Goal: Book appointment/travel/reservation

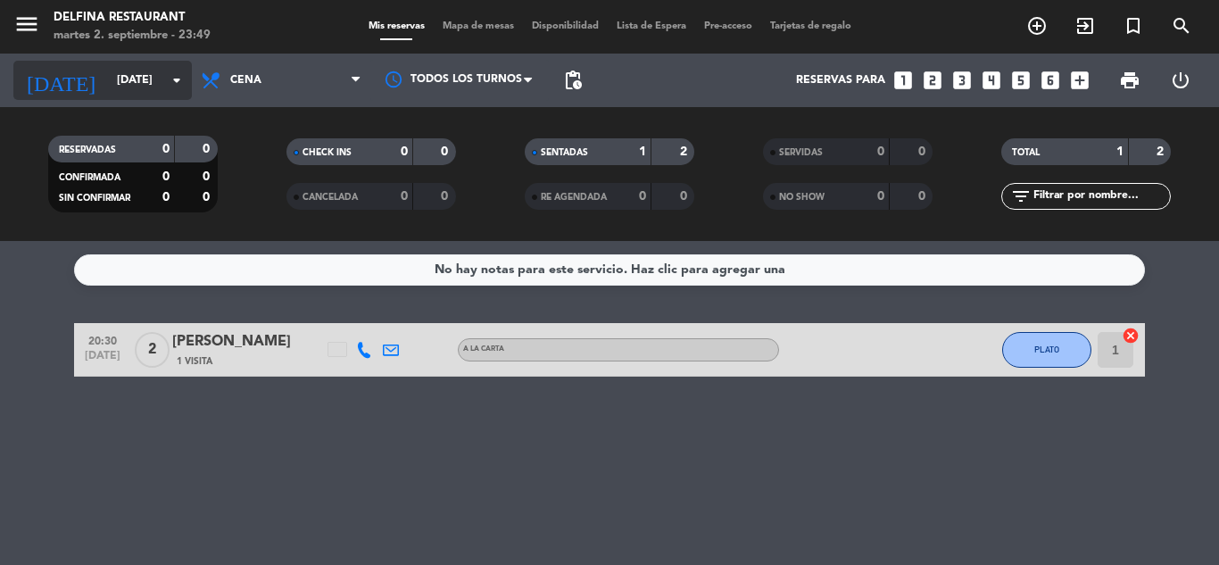
click at [167, 88] on icon "arrow_drop_down" at bounding box center [176, 80] width 21 height 21
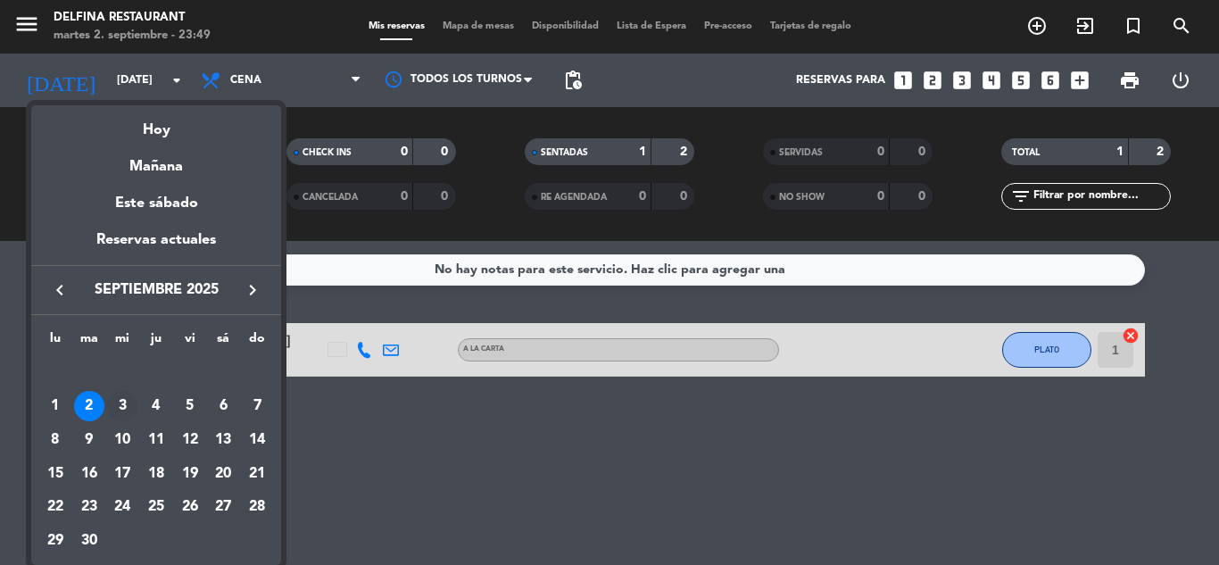
click at [120, 400] on div "3" at bounding box center [122, 406] width 30 height 30
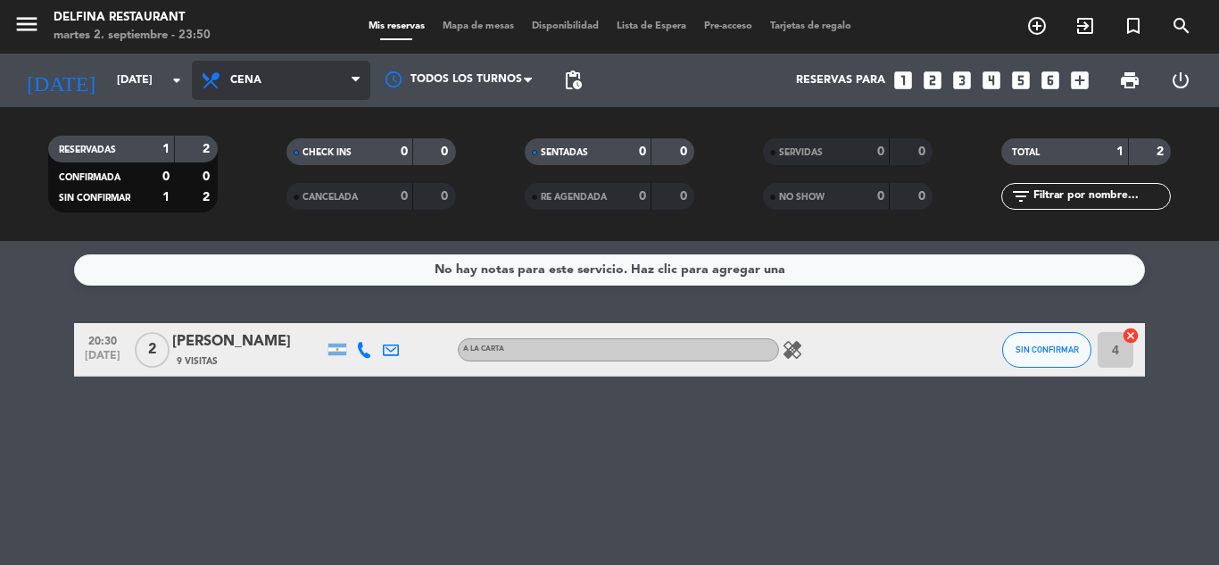
click at [270, 77] on span "Cena" at bounding box center [281, 80] width 178 height 39
click at [267, 156] on div "menu [PERSON_NAME] Restaurant [DATE] 2. septiembre - 23:50 Mis reservas Mapa de…" at bounding box center [609, 120] width 1219 height 241
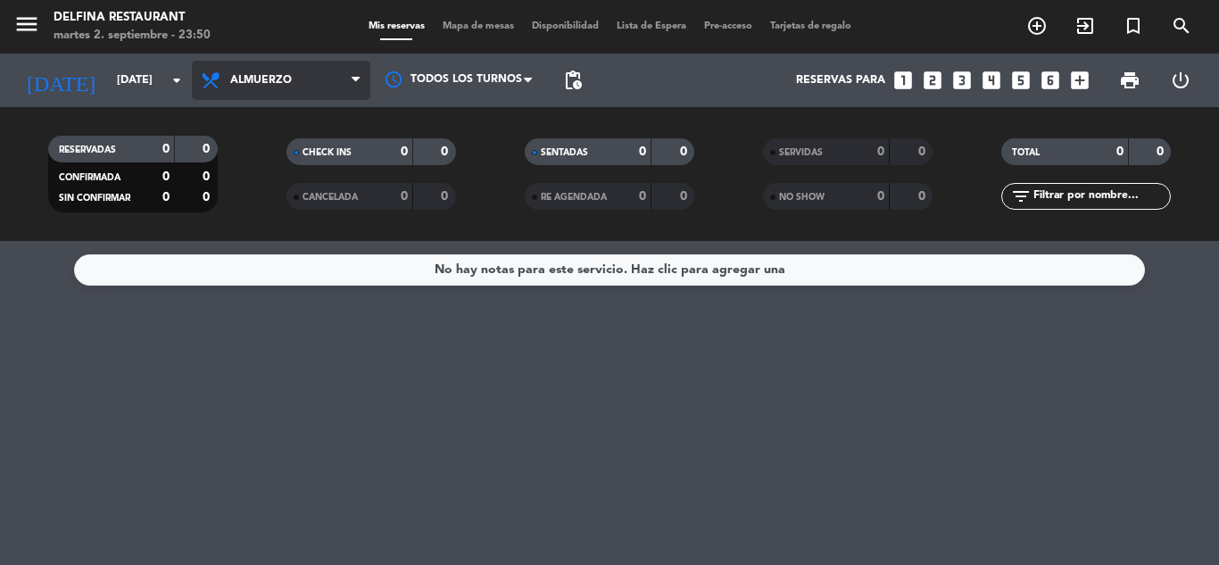
click at [269, 73] on span "Almuerzo" at bounding box center [281, 80] width 178 height 39
click at [265, 202] on div "menu [PERSON_NAME] Restaurant [DATE] 2. septiembre - 23:50 Mis reservas Mapa de…" at bounding box center [609, 120] width 1219 height 241
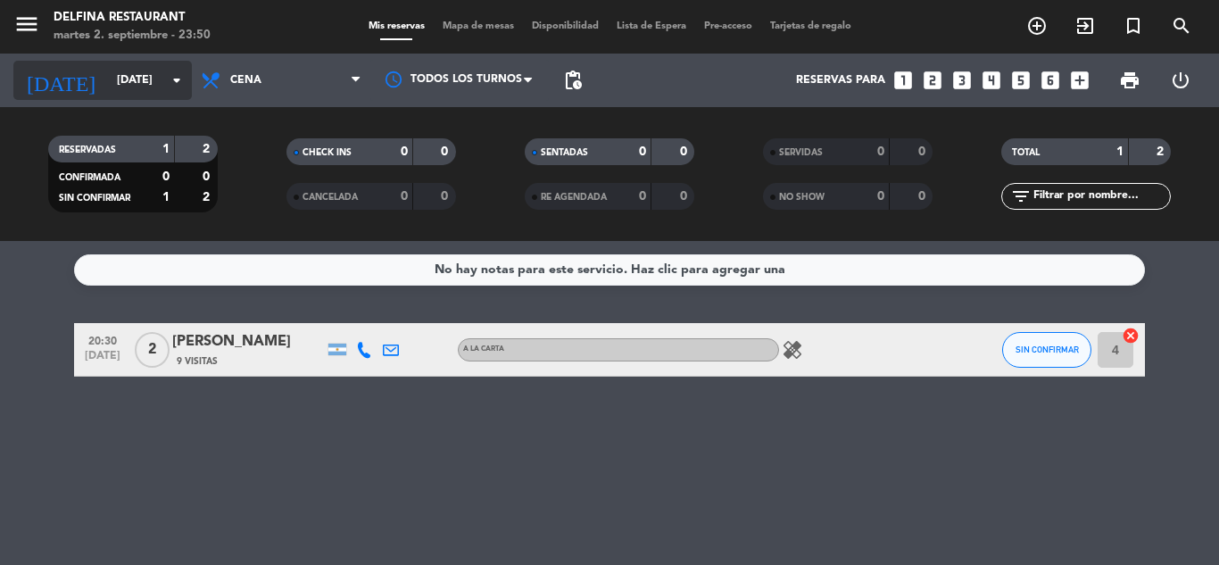
click at [166, 67] on input "[DATE]" at bounding box center [183, 80] width 151 height 30
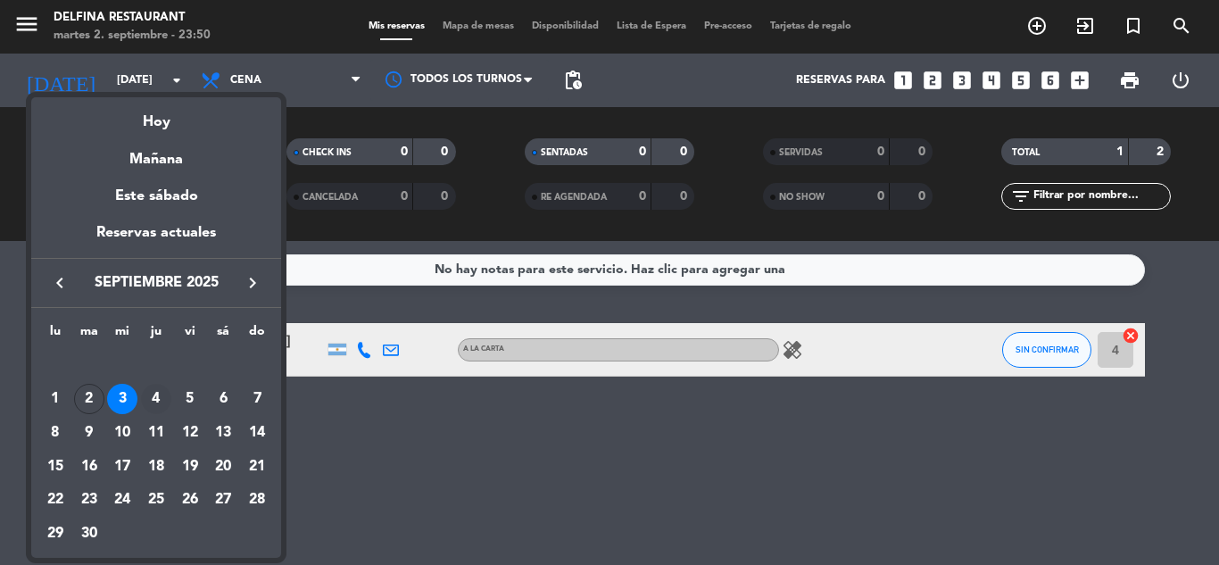
click at [150, 394] on div "4" at bounding box center [156, 399] width 30 height 30
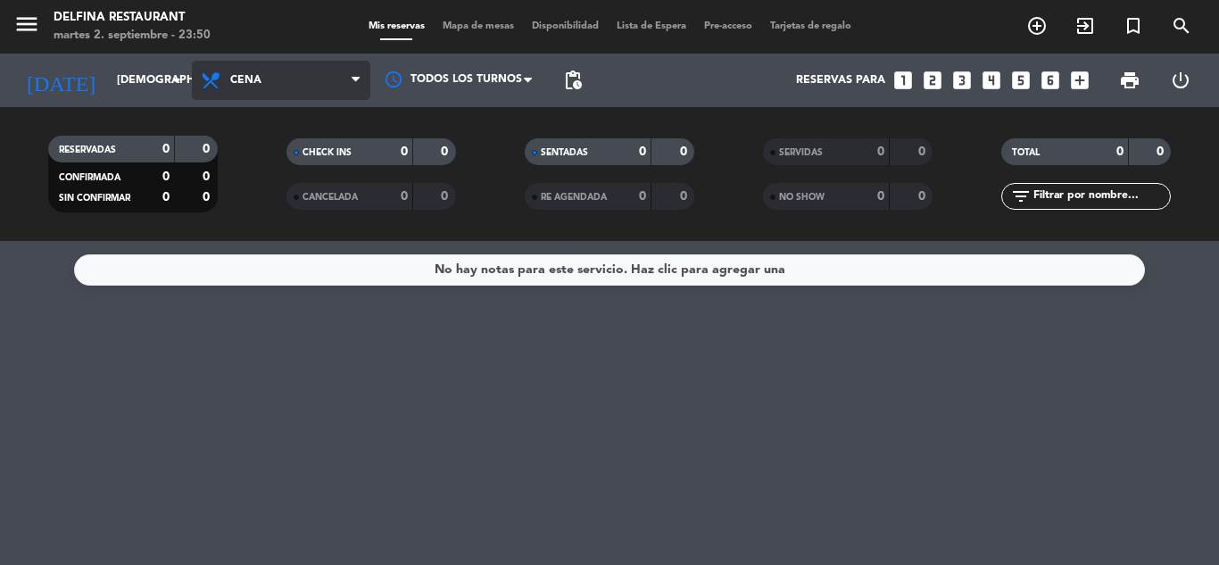
click at [230, 94] on span "Cena" at bounding box center [281, 80] width 178 height 39
click at [254, 167] on div "menu [PERSON_NAME] Restaurant [DATE] 2. septiembre - 23:50 Mis reservas Mapa de…" at bounding box center [609, 120] width 1219 height 241
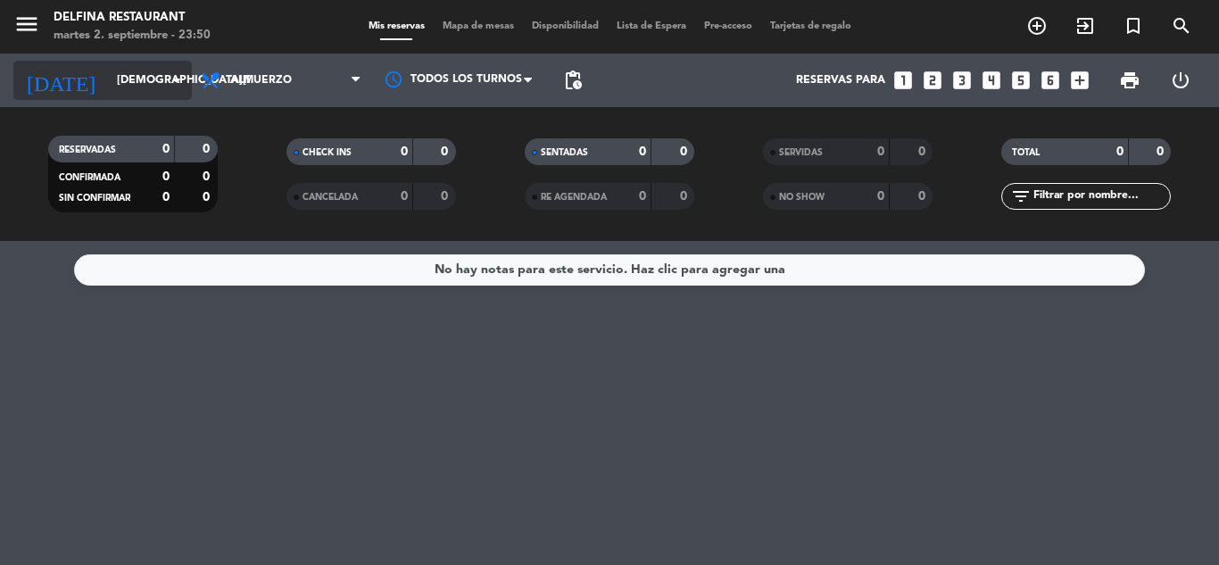
click at [129, 70] on input "[DEMOGRAPHIC_DATA][DATE]" at bounding box center [183, 80] width 151 height 30
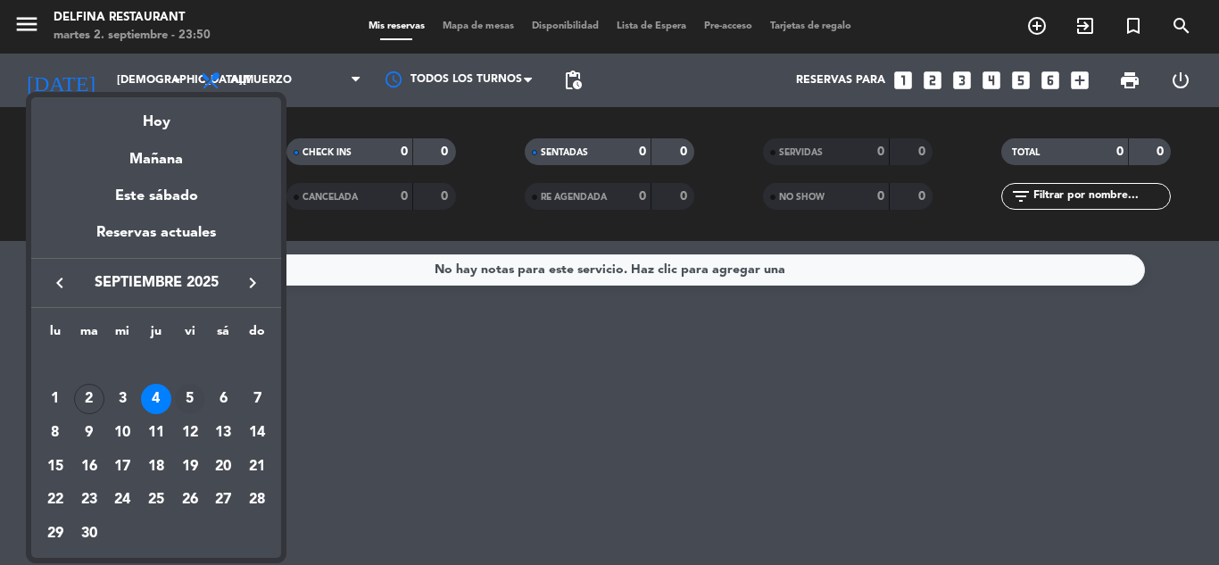
click at [197, 393] on div "5" at bounding box center [190, 399] width 30 height 30
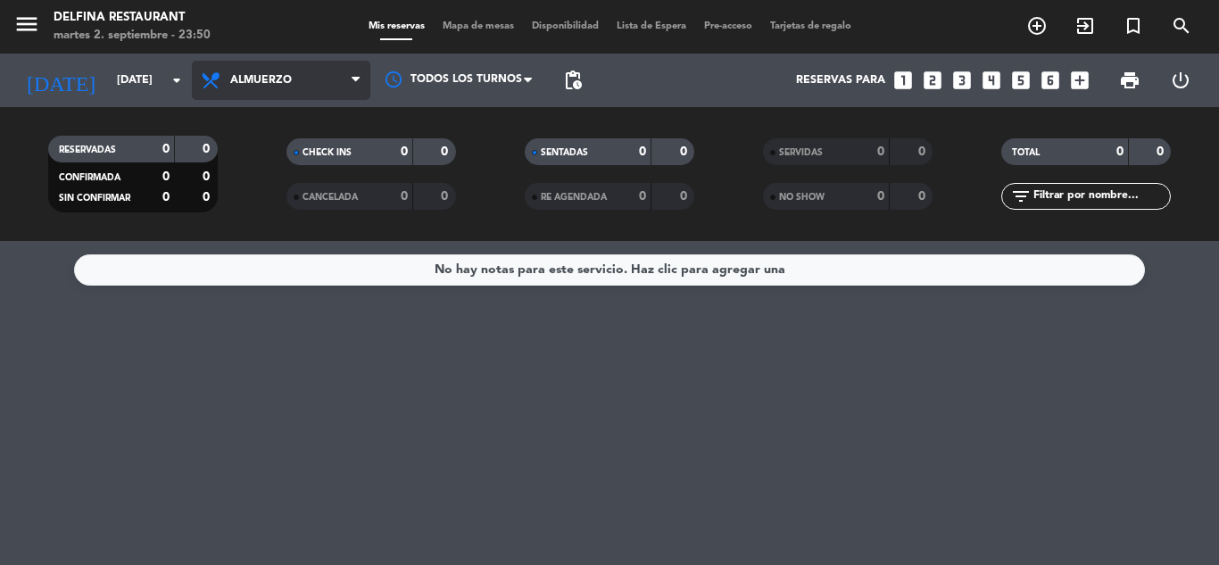
click at [287, 87] on span "Almuerzo" at bounding box center [281, 80] width 178 height 39
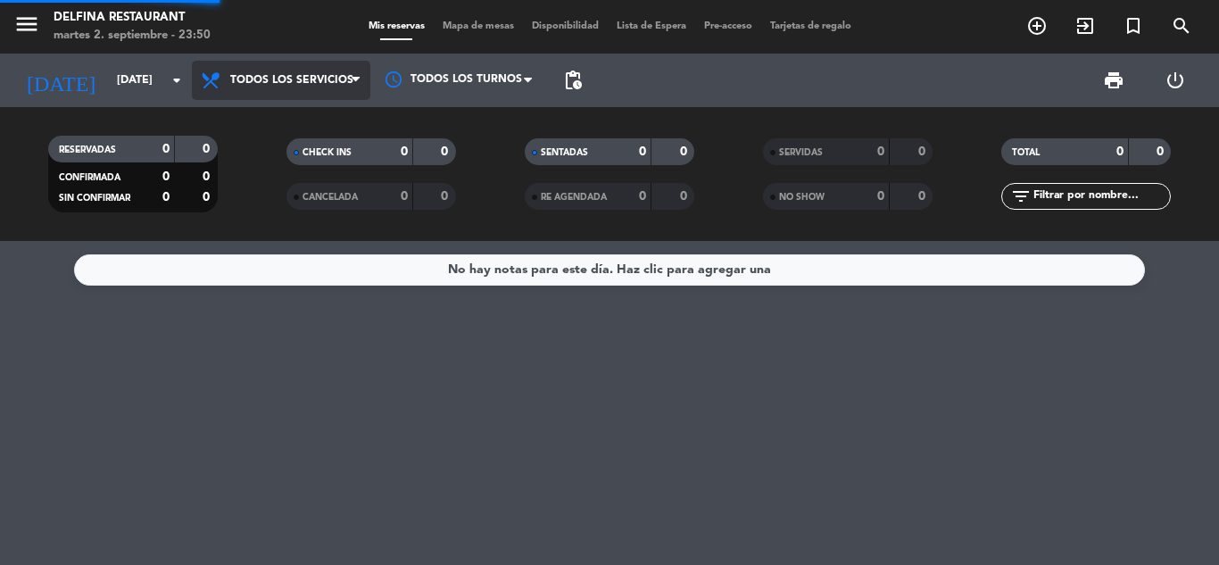
click at [298, 116] on div "menu [PERSON_NAME] Restaurant [DATE] 2. septiembre - 23:50 Mis reservas Mapa de…" at bounding box center [609, 120] width 1219 height 241
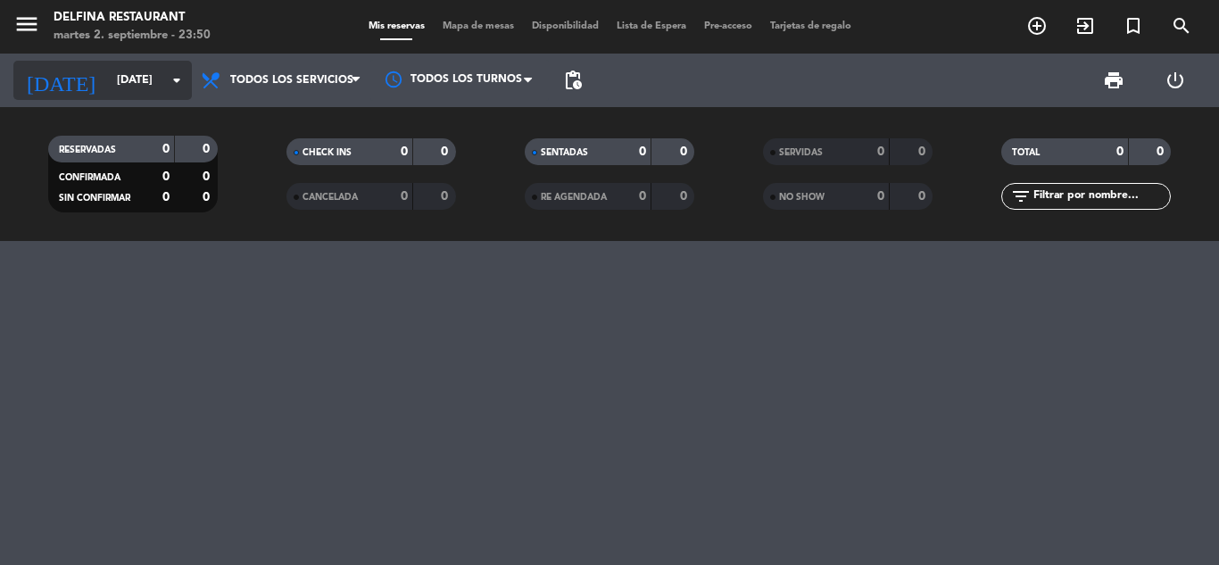
click at [177, 86] on icon "arrow_drop_down" at bounding box center [176, 80] width 21 height 21
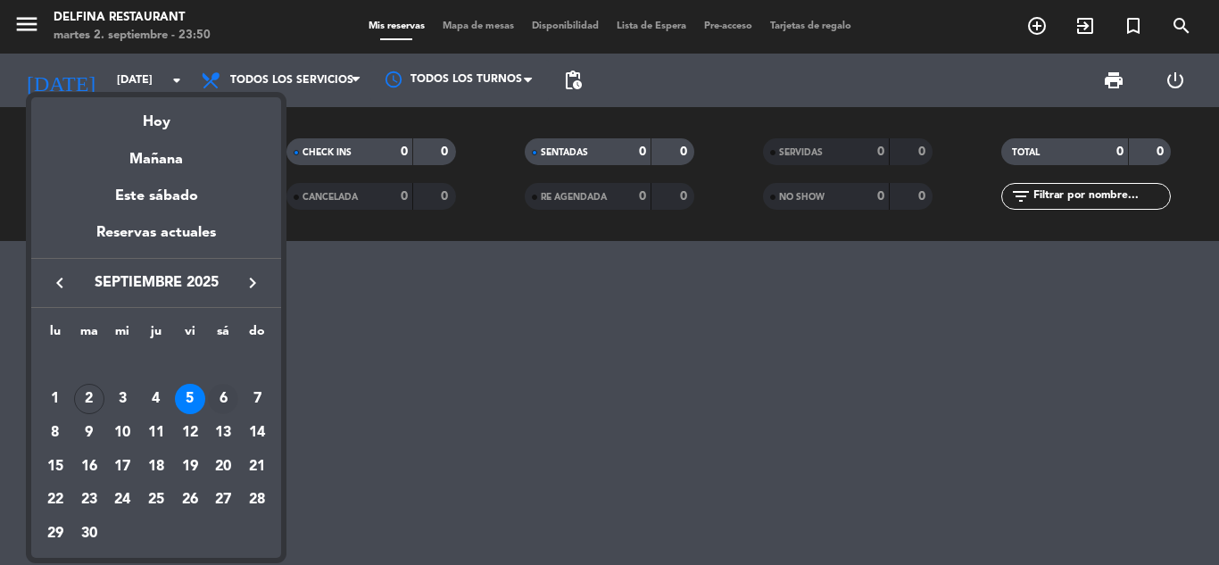
click at [226, 393] on div "6" at bounding box center [223, 399] width 30 height 30
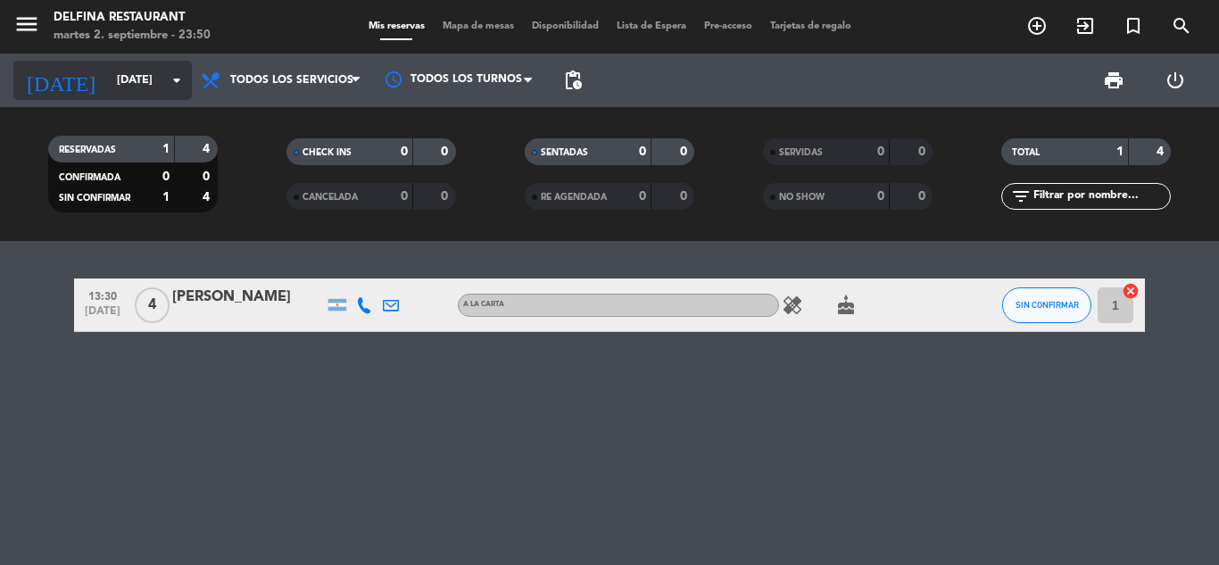
click at [173, 90] on icon "arrow_drop_down" at bounding box center [176, 80] width 21 height 21
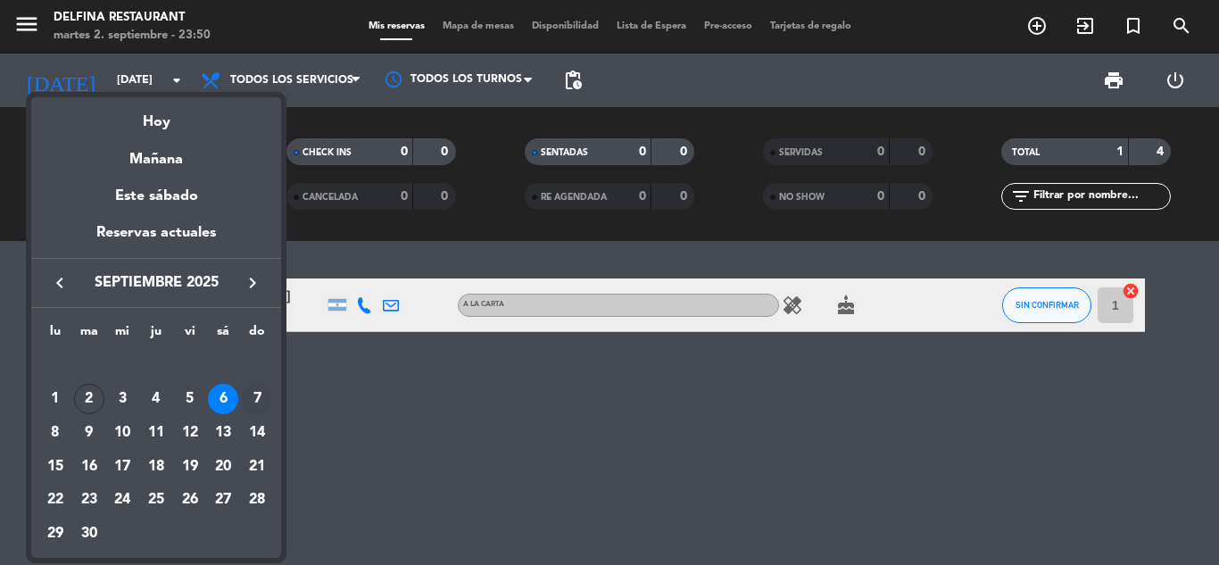
click at [255, 389] on div "7" at bounding box center [257, 399] width 30 height 30
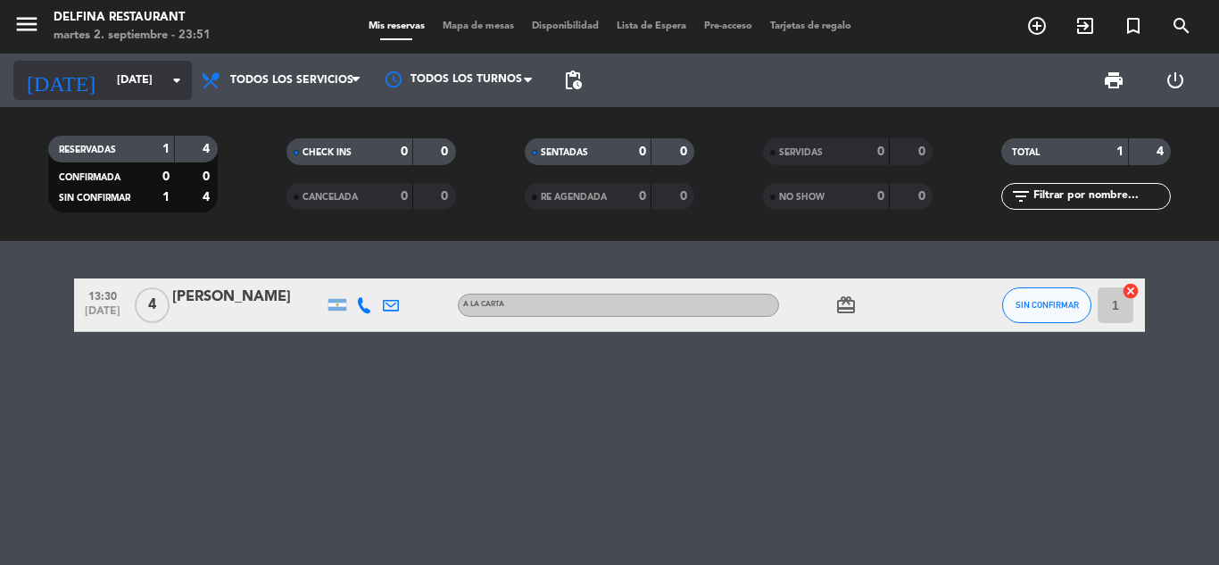
click at [174, 78] on icon "arrow_drop_down" at bounding box center [176, 80] width 21 height 21
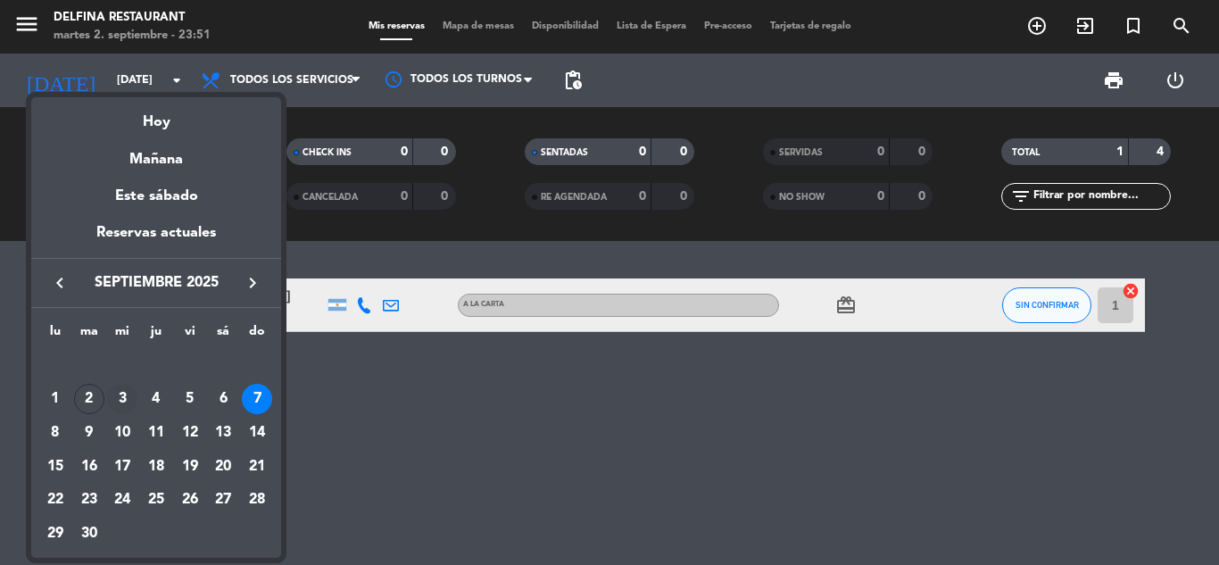
click at [125, 395] on div "3" at bounding box center [122, 399] width 30 height 30
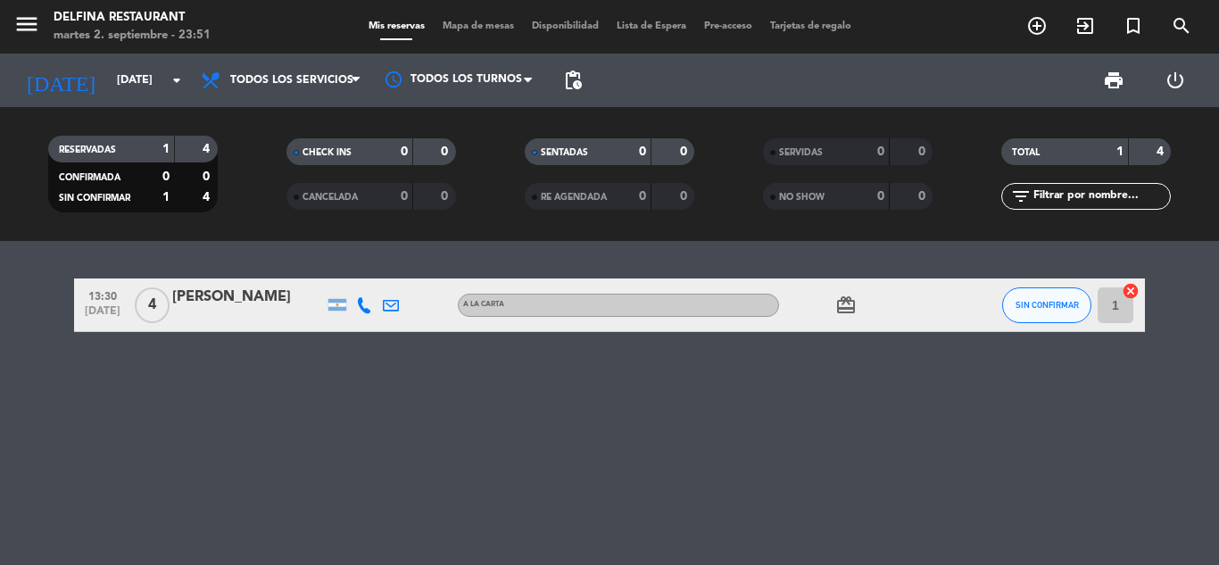
type input "[DATE]"
click at [211, 217] on div "RESERVADAS 1 2 CONFIRMADA 0 0 SIN CONFIRMAR 1 2" at bounding box center [132, 174] width 238 height 98
